Goal: Check status: Check status

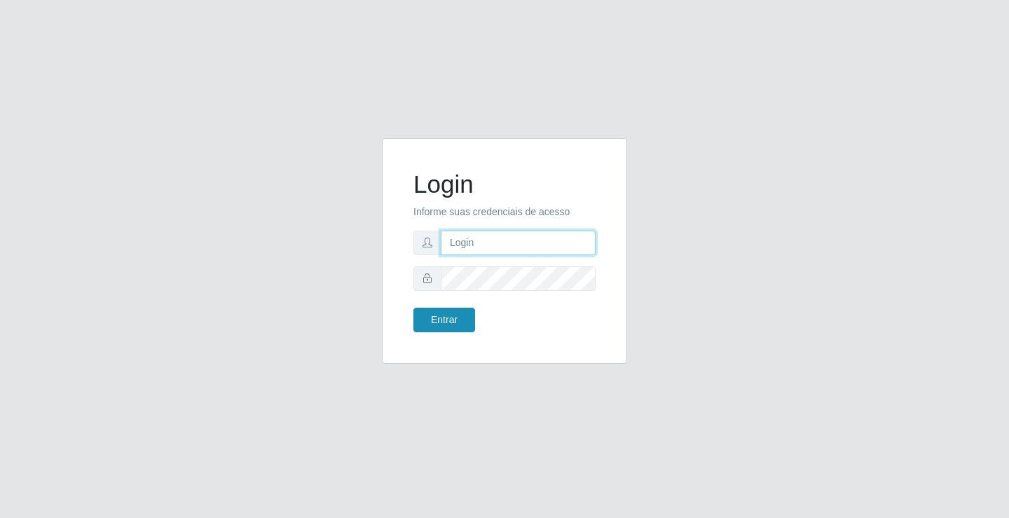
type input "[EMAIL_ADDRESS][DOMAIN_NAME]"
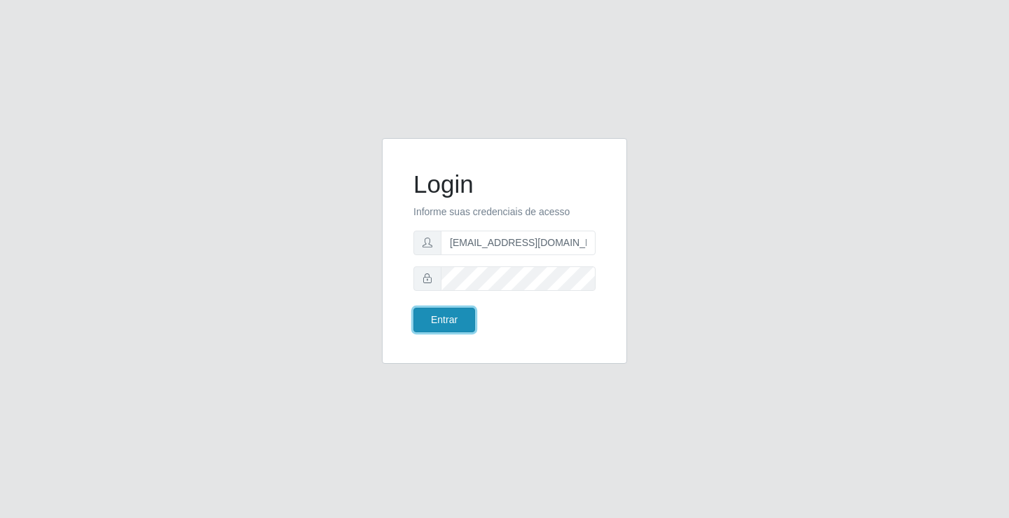
click at [457, 315] on button "Entrar" at bounding box center [445, 320] width 62 height 25
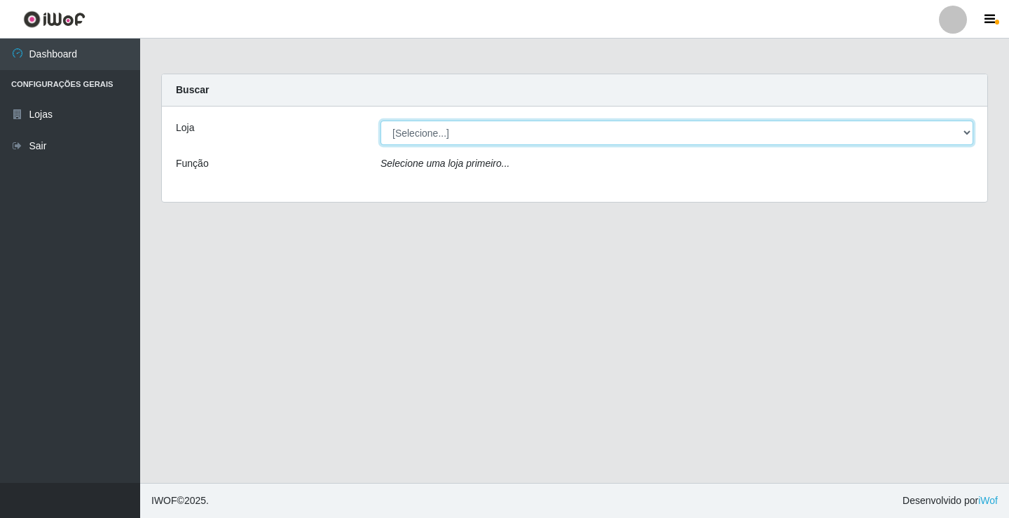
drag, startPoint x: 506, startPoint y: 148, endPoint x: 513, endPoint y: 142, distance: 9.4
click at [513, 142] on select "[Selecione...] Rede Potiguar 4 - Extremoz" at bounding box center [677, 133] width 593 height 25
select select "78"
click at [381, 121] on select "[Selecione...] Rede Potiguar 4 - Extremoz" at bounding box center [677, 133] width 593 height 25
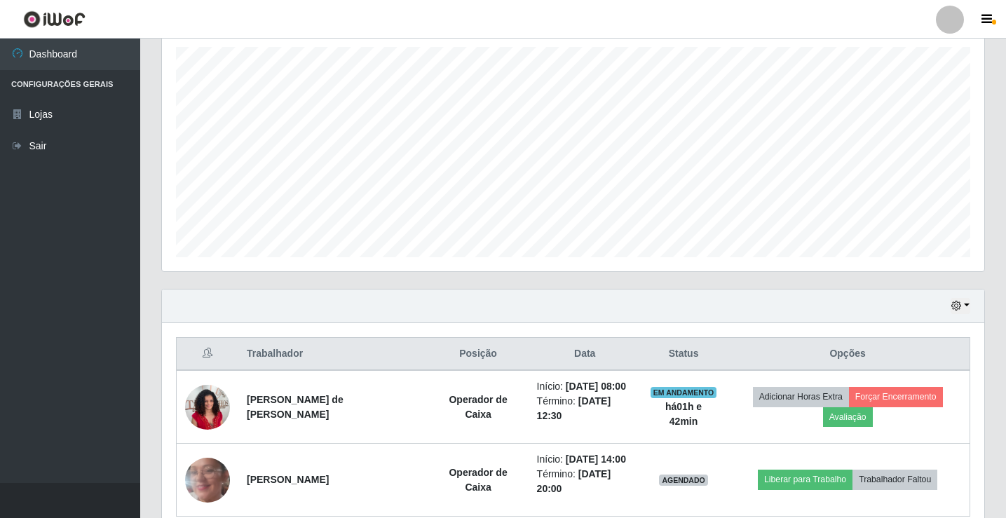
scroll to position [309, 0]
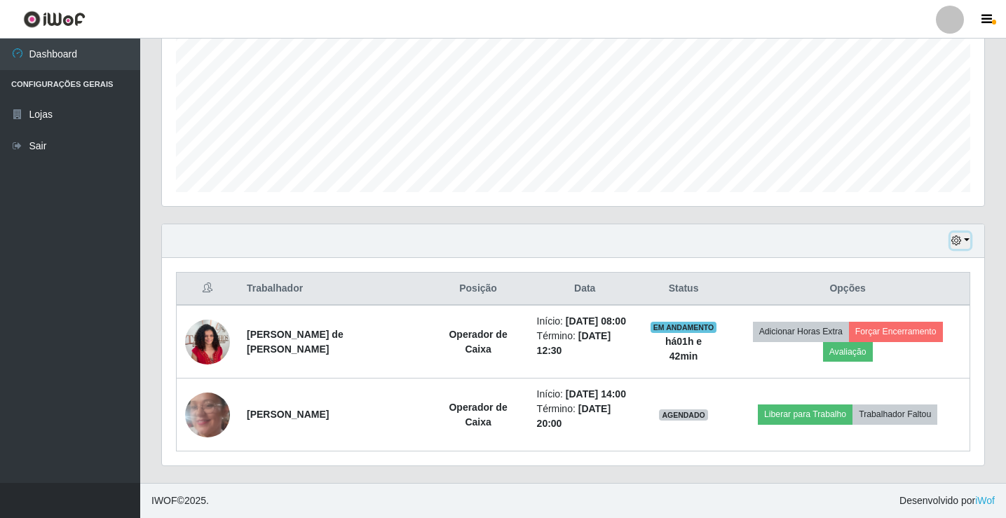
click at [968, 241] on button "button" at bounding box center [960, 241] width 20 height 16
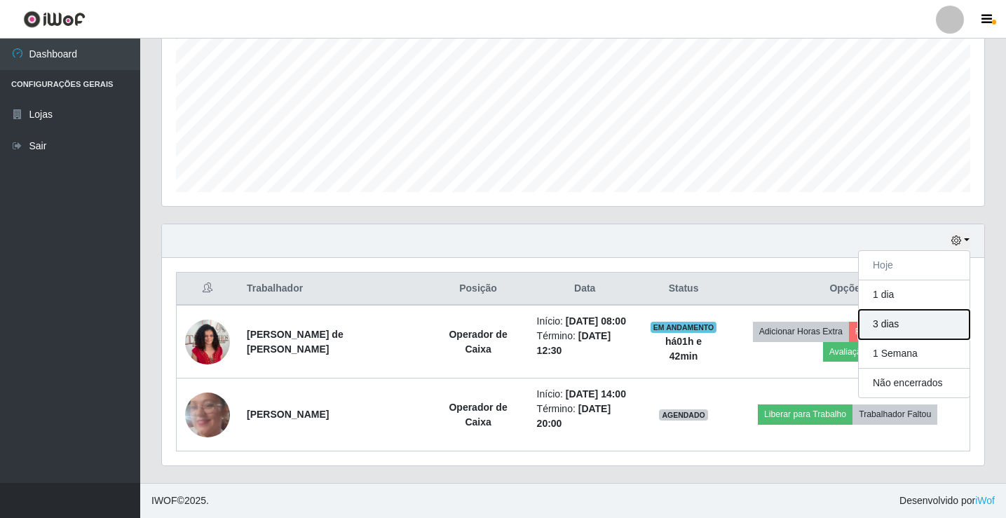
click at [890, 329] on button "3 dias" at bounding box center [914, 324] width 111 height 29
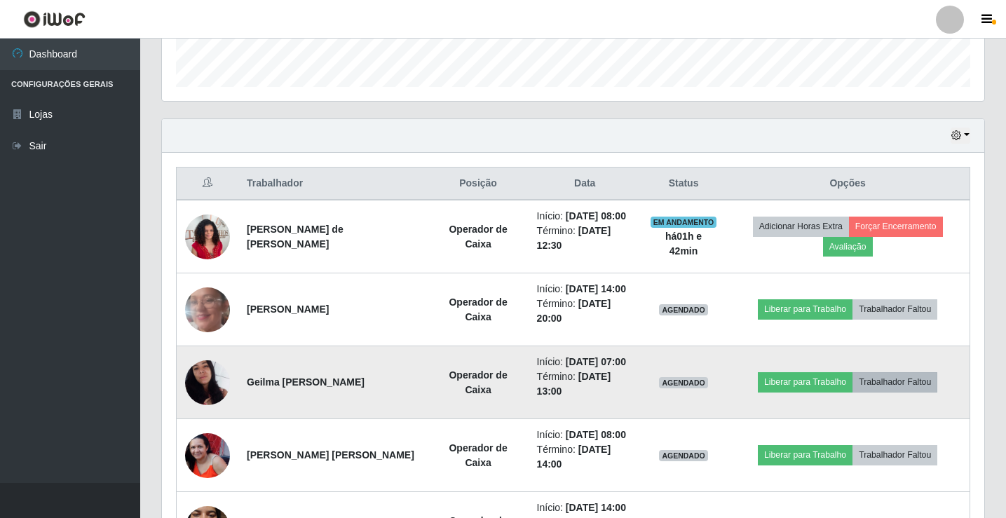
scroll to position [388, 0]
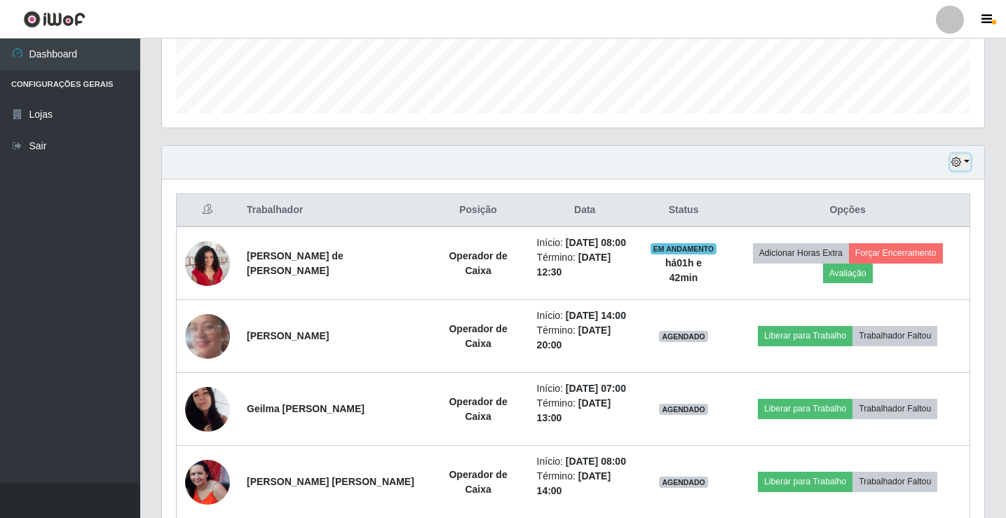
click at [967, 161] on button "button" at bounding box center [960, 162] width 20 height 16
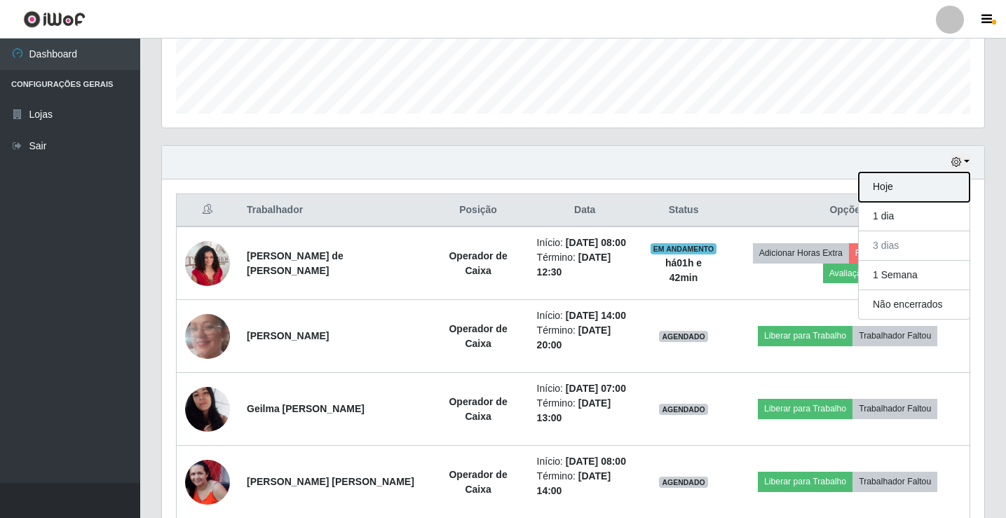
click at [915, 184] on button "Hoje" at bounding box center [914, 186] width 111 height 29
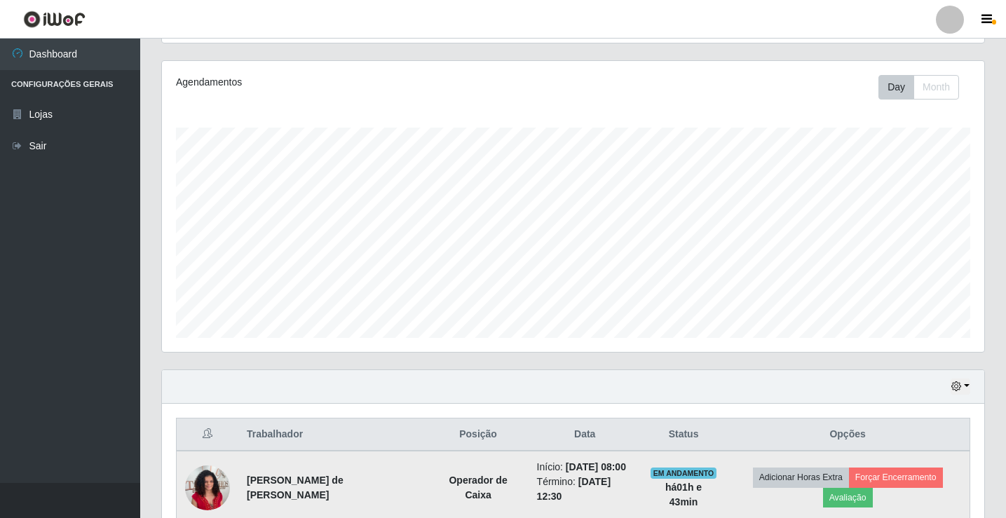
scroll to position [309, 0]
